Goal: Check status

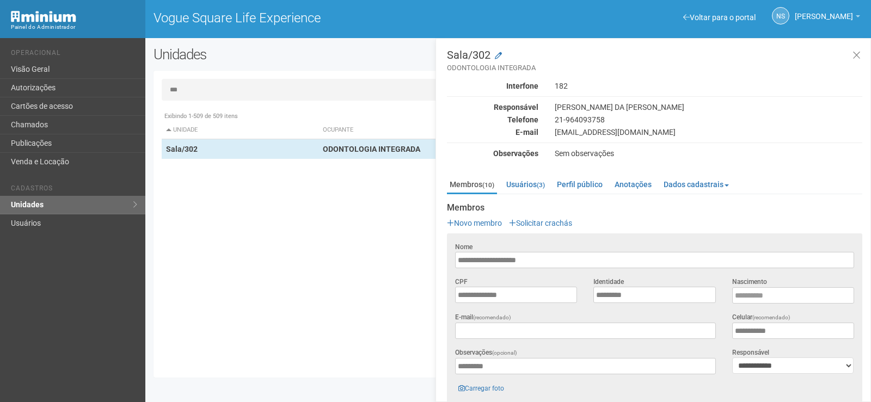
scroll to position [189, 0]
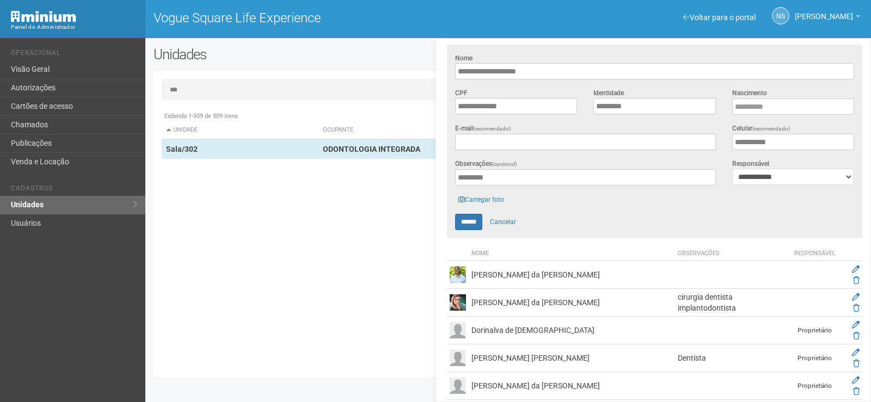
click at [337, 343] on div "Exibindo 1-509 de 509 itens Unidade Ocupante Categoria Perfil público Loja/101 …" at bounding box center [512, 237] width 701 height 263
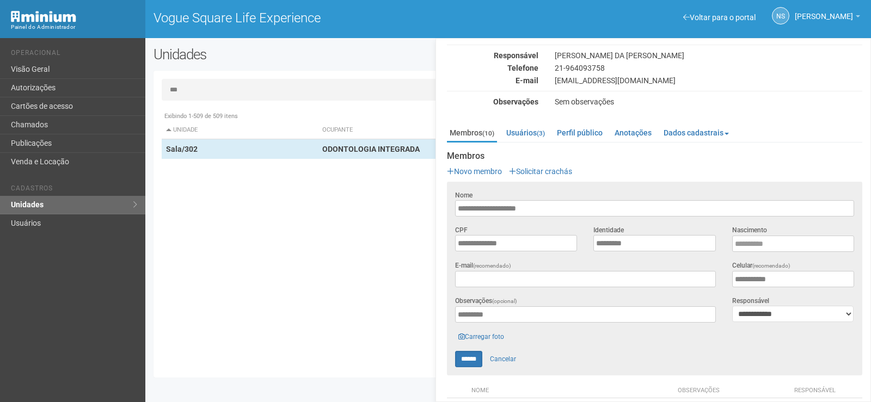
scroll to position [0, 0]
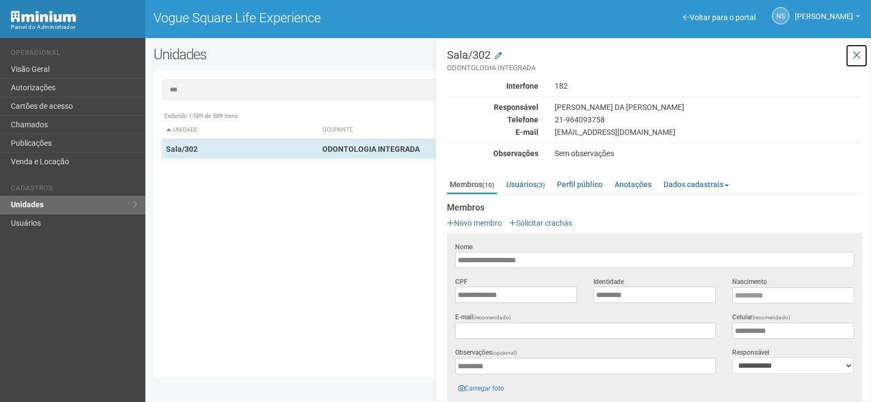
click at [857, 53] on icon at bounding box center [856, 55] width 8 height 11
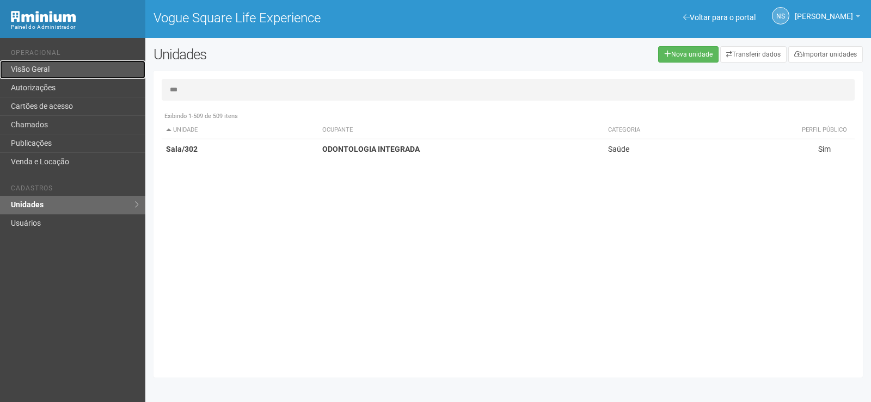
click at [80, 70] on link "Visão Geral" at bounding box center [72, 69] width 145 height 19
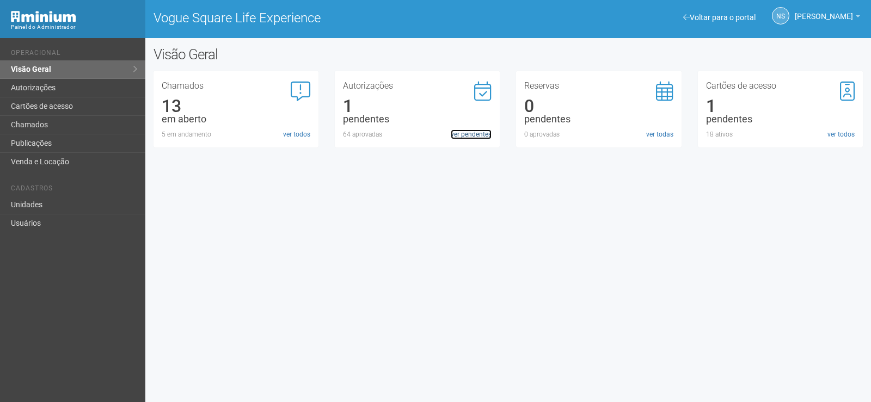
click at [465, 136] on link "ver pendentes" at bounding box center [471, 135] width 41 height 10
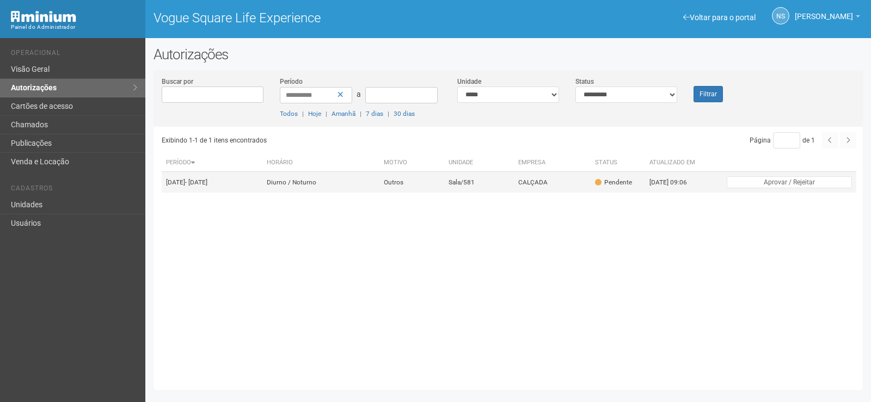
click at [379, 193] on td "Diurno / Noturno" at bounding box center [320, 182] width 117 height 21
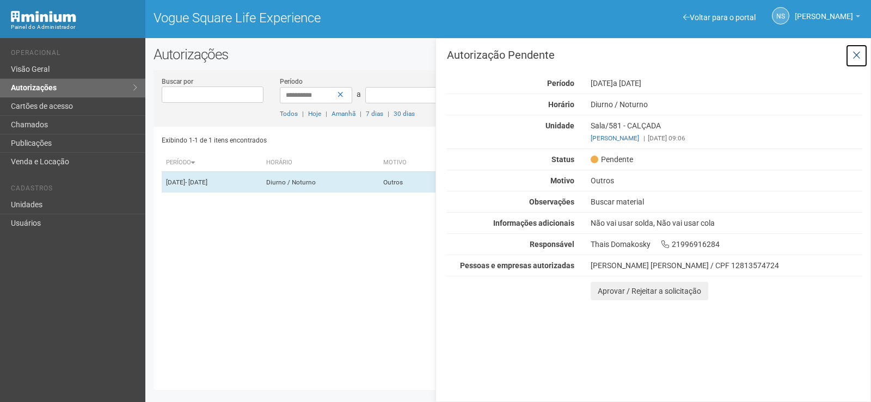
click at [855, 50] on button at bounding box center [856, 55] width 22 height 23
